Goal: Task Accomplishment & Management: Use online tool/utility

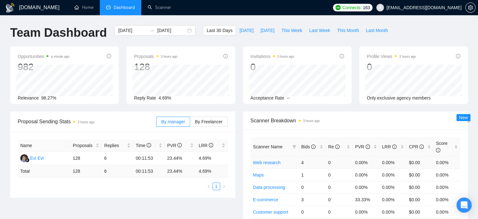
click at [262, 160] on link "Web research" at bounding box center [267, 162] width 28 height 5
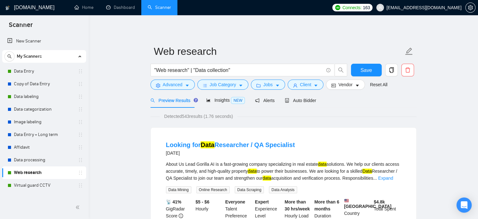
click at [23, 3] on h1 "[DOMAIN_NAME]" at bounding box center [34, 7] width 41 height 15
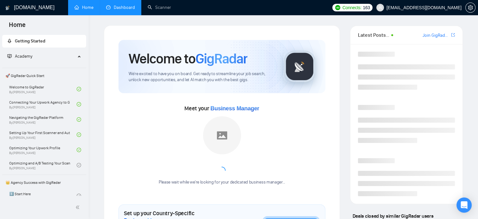
click at [117, 10] on link "Dashboard" at bounding box center [120, 7] width 29 height 5
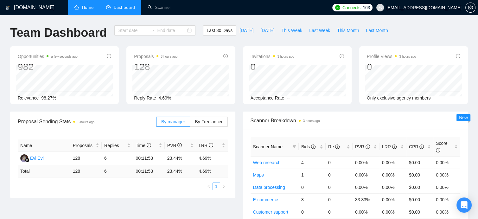
type input "[DATE]"
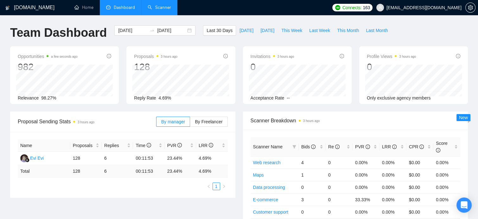
click at [150, 6] on link "Scanner" at bounding box center [159, 7] width 23 height 5
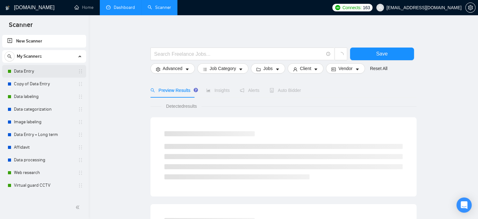
click at [33, 75] on link "Data Entry" at bounding box center [44, 71] width 60 height 13
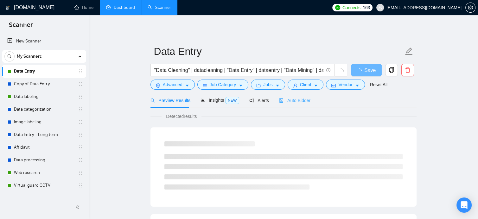
click at [292, 106] on div "Auto Bidder" at bounding box center [294, 100] width 31 height 15
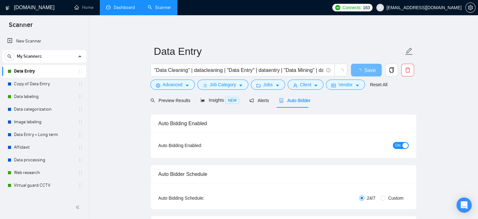
checkbox input "true"
click at [14, 80] on div "Copy of Data Entry" at bounding box center [45, 84] width 75 height 13
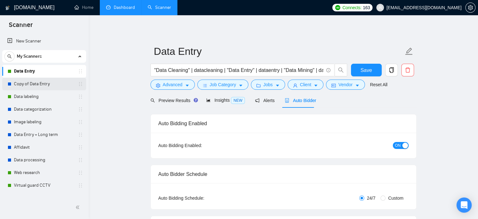
click at [47, 86] on link "Copy of Data Entry" at bounding box center [44, 84] width 60 height 13
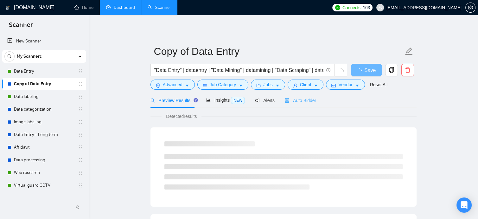
click at [313, 107] on div "Auto Bidder" at bounding box center [300, 100] width 31 height 15
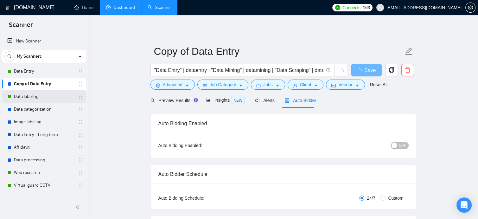
click at [44, 93] on link "Data labeling" at bounding box center [44, 96] width 60 height 13
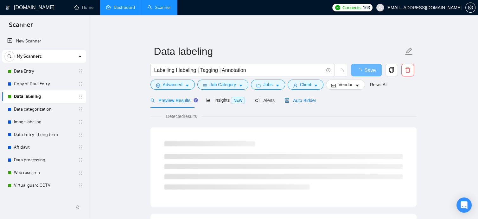
click at [310, 103] on span "Auto Bidder" at bounding box center [300, 100] width 31 height 5
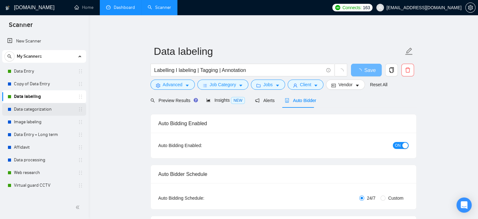
click at [32, 111] on link "Data categorization" at bounding box center [44, 109] width 60 height 13
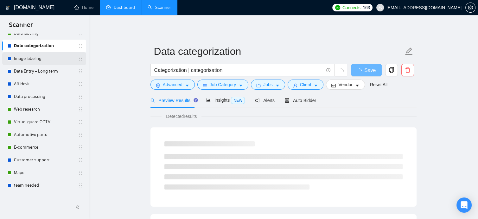
scroll to position [72, 0]
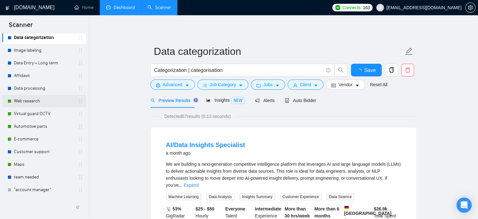
click at [48, 101] on link "Web research" at bounding box center [44, 101] width 60 height 13
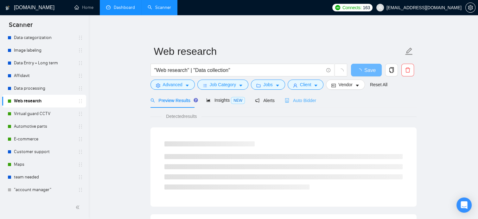
click at [301, 106] on div "Auto Bidder" at bounding box center [300, 100] width 31 height 15
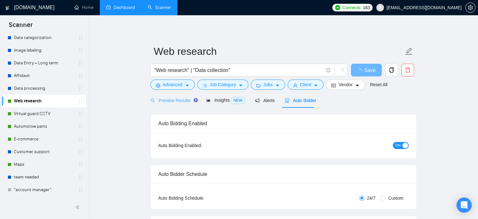
click at [182, 105] on div "Preview Results" at bounding box center [173, 100] width 46 height 15
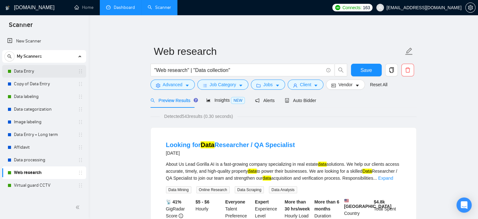
click at [32, 74] on link "Data Entry" at bounding box center [44, 71] width 60 height 13
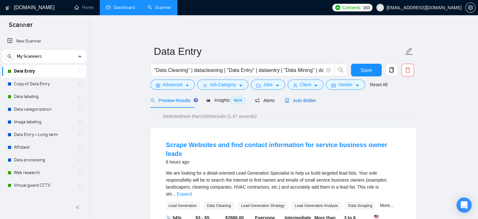
click at [308, 101] on span "Auto Bidder" at bounding box center [300, 100] width 31 height 5
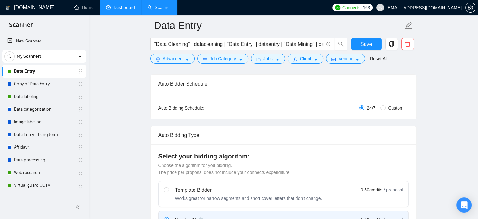
scroll to position [190, 0]
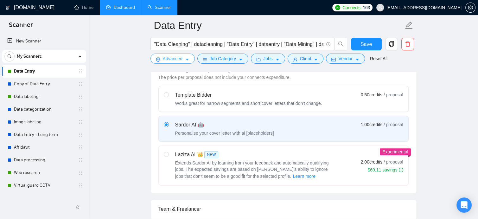
click at [183, 60] on button "Advanced" at bounding box center [172, 59] width 44 height 10
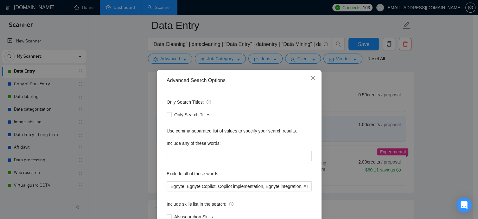
click at [212, 60] on div "Advanced Search Options Only Search Titles: Only Search Titles Use comma-separa…" at bounding box center [239, 109] width 478 height 219
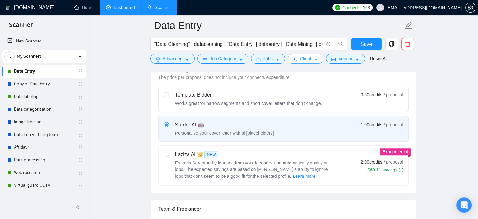
click at [304, 60] on span "Client" at bounding box center [305, 58] width 11 height 7
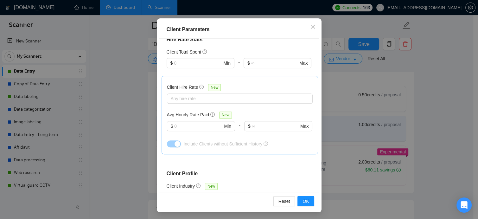
scroll to position [45, 0]
